Goal: Entertainment & Leisure: Consume media (video, audio)

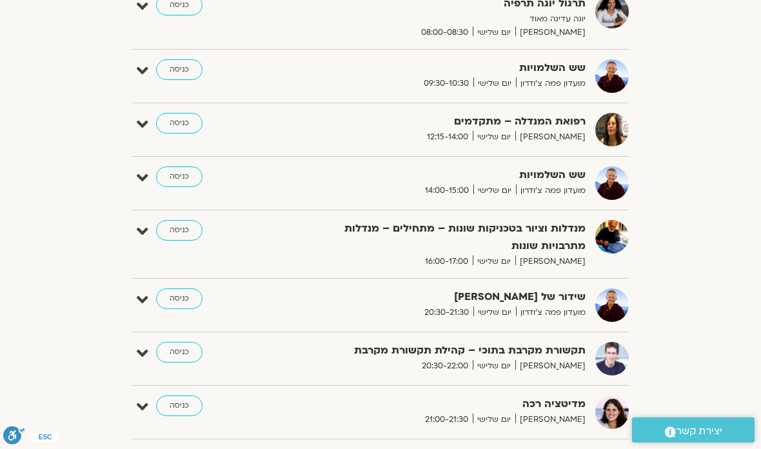
scroll to position [618, 0]
click at [192, 402] on link "כניסה" at bounding box center [179, 406] width 46 height 21
click at [179, 396] on link "כניסה" at bounding box center [179, 406] width 46 height 21
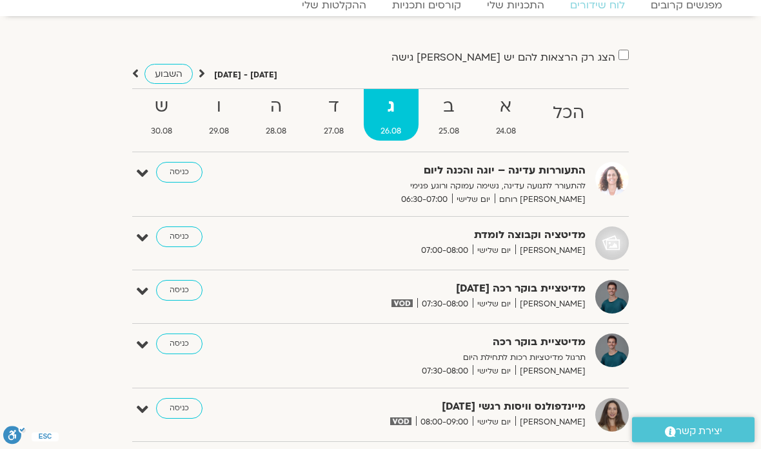
scroll to position [37, 0]
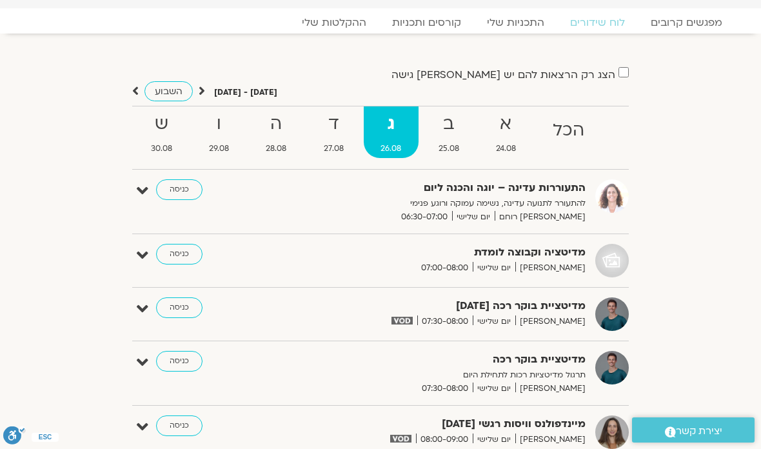
click at [332, 123] on strong "ד" at bounding box center [333, 124] width 54 height 29
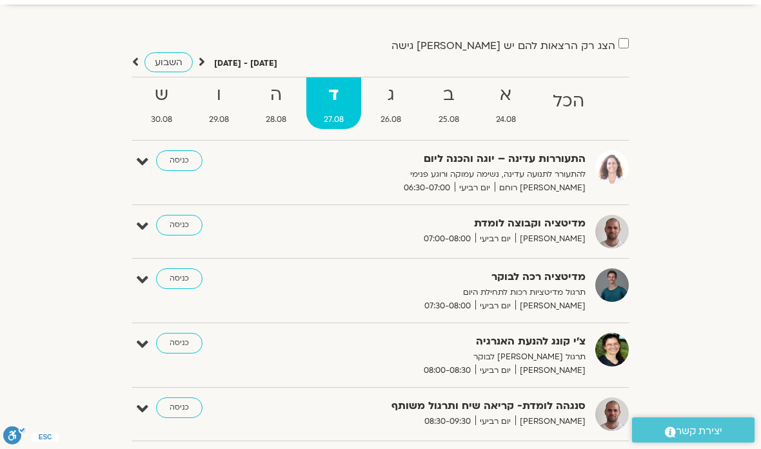
scroll to position [0, 0]
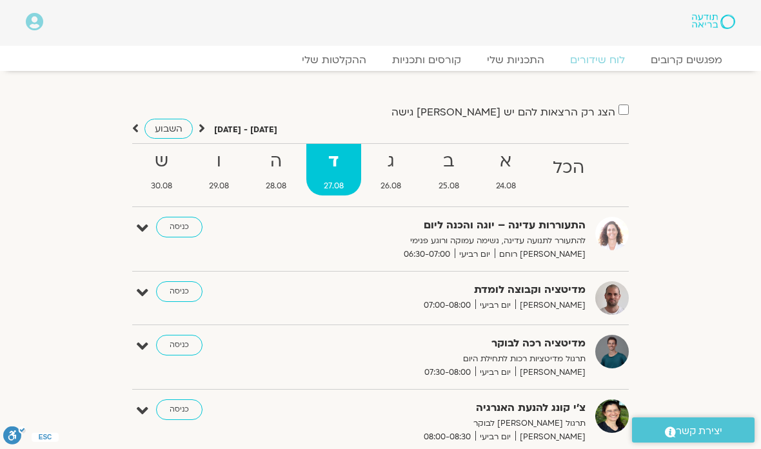
click at [346, 58] on link "ההקלטות שלי" at bounding box center [334, 60] width 90 height 13
click at [337, 54] on link "ההקלטות שלי" at bounding box center [334, 60] width 90 height 13
click at [340, 66] on link "ההקלטות שלי" at bounding box center [334, 60] width 90 height 13
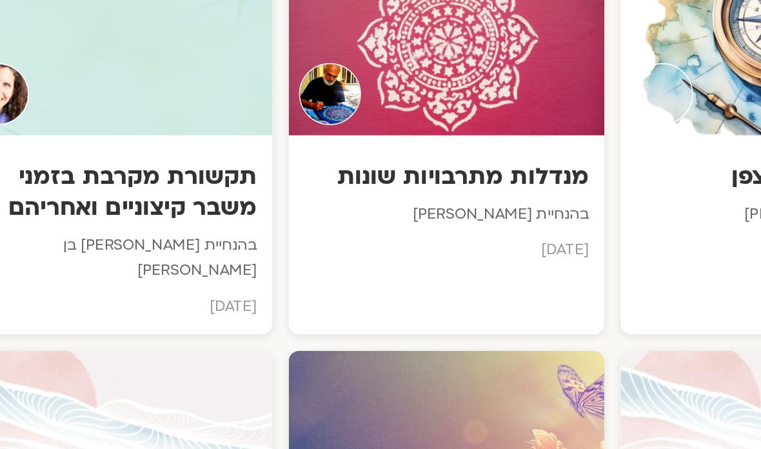
scroll to position [798, 0]
click at [282, 136] on div "מנדלות מתרבויות שונות בהנחיית [PERSON_NAME] קדמי [DATE]" at bounding box center [380, 130] width 197 height 90
click at [292, 148] on p "[DATE]" at bounding box center [381, 155] width 178 height 15
click at [292, 150] on p "[DATE]" at bounding box center [381, 155] width 178 height 15
click at [292, 148] on p "[DATE]" at bounding box center [381, 155] width 178 height 15
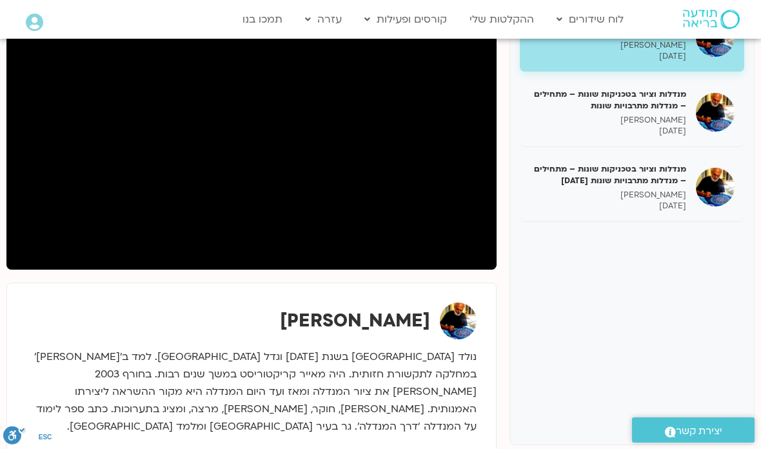
scroll to position [265, 0]
